Goal: Answer question/provide support

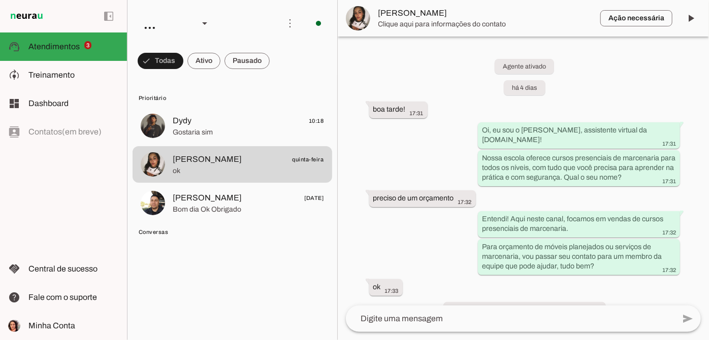
scroll to position [105, 0]
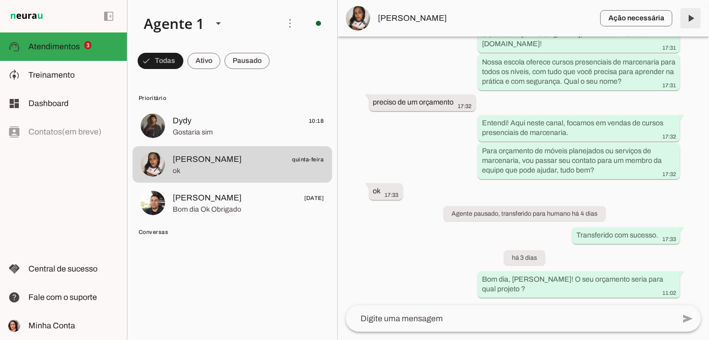
click at [695, 18] on span at bounding box center [690, 18] width 24 height 24
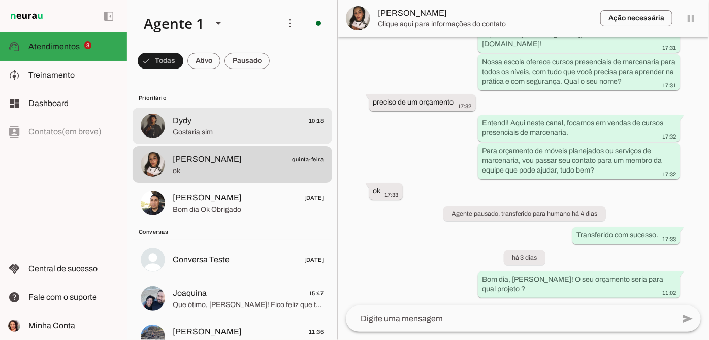
click at [239, 129] on span "Gostaria sim" at bounding box center [248, 132] width 151 height 10
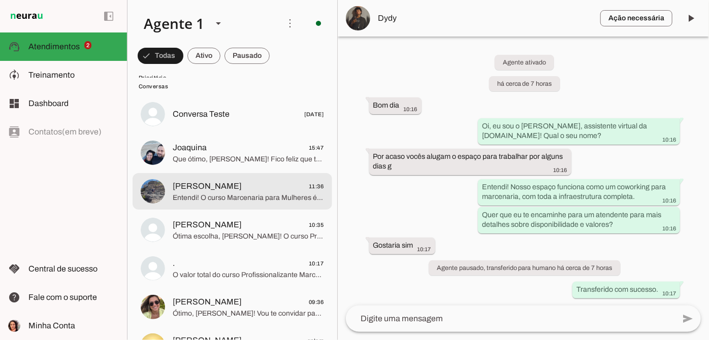
scroll to position [92, 0]
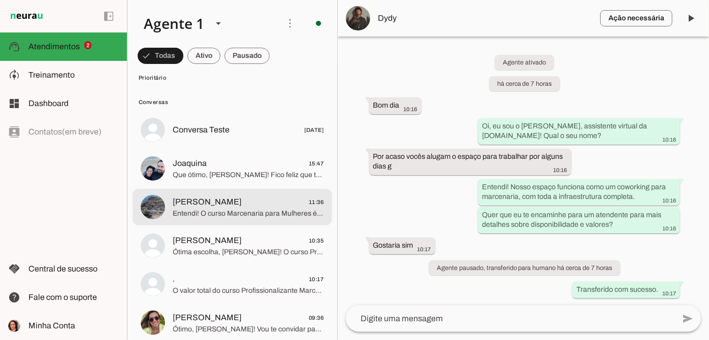
click at [274, 165] on span "Joaquina 15:47" at bounding box center [248, 163] width 151 height 13
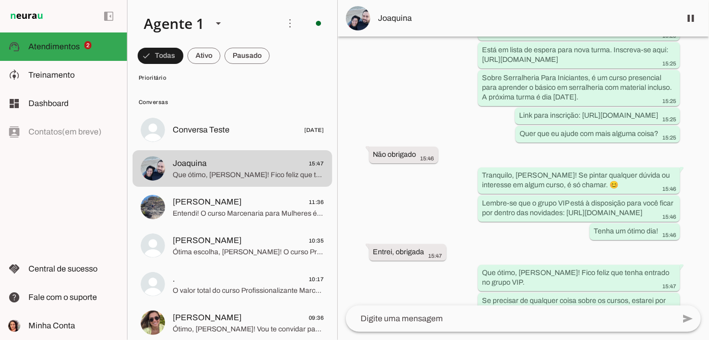
scroll to position [1493, 0]
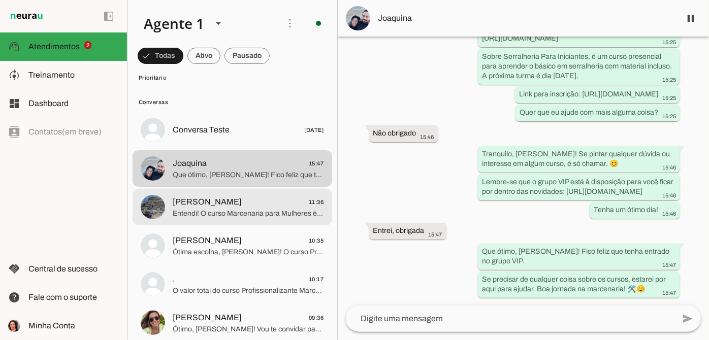
click at [231, 217] on span "Entendi! O curso Marcenaria para Mulheres é exclusivo para maiores de 18 anos e…" at bounding box center [248, 214] width 151 height 10
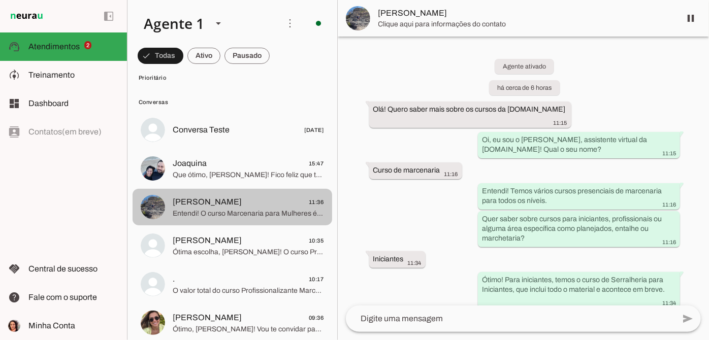
scroll to position [146, 0]
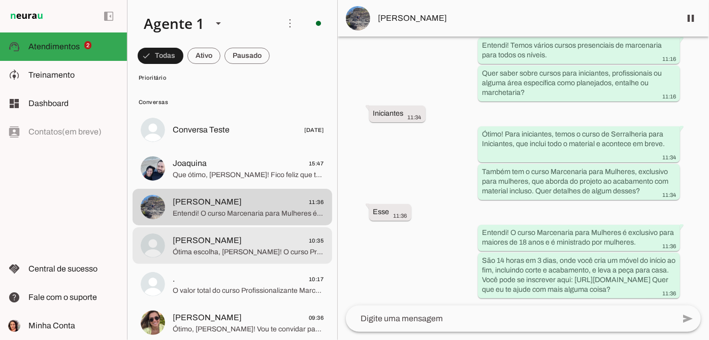
click at [267, 254] on span "Ótima escolha, [PERSON_NAME]! O curso Profissionalizante Marcenaria de Planejad…" at bounding box center [248, 252] width 151 height 10
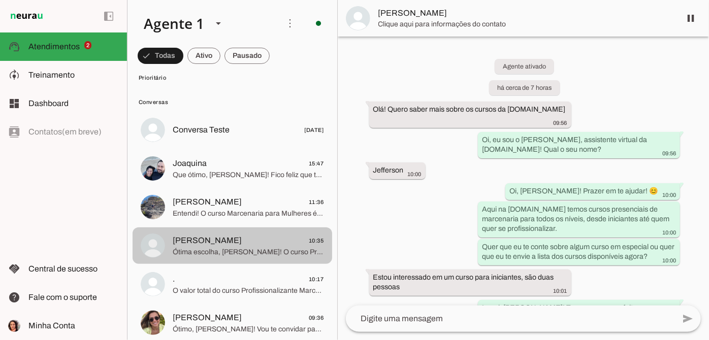
scroll to position [935, 0]
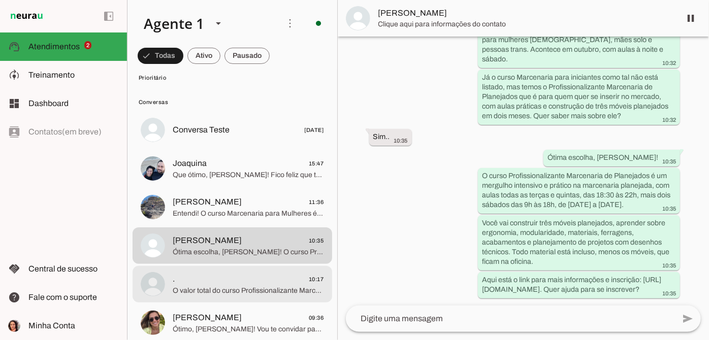
click at [261, 47] on div at bounding box center [248, 34] width 151 height 25
